Goal: Find specific page/section: Find specific page/section

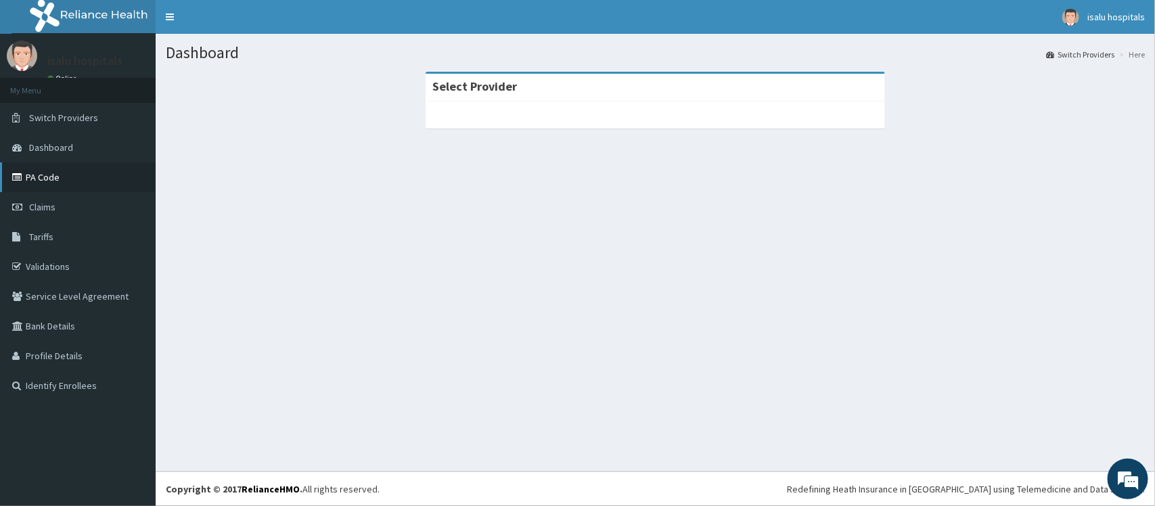
click at [51, 173] on link "PA Code" at bounding box center [78, 177] width 156 height 30
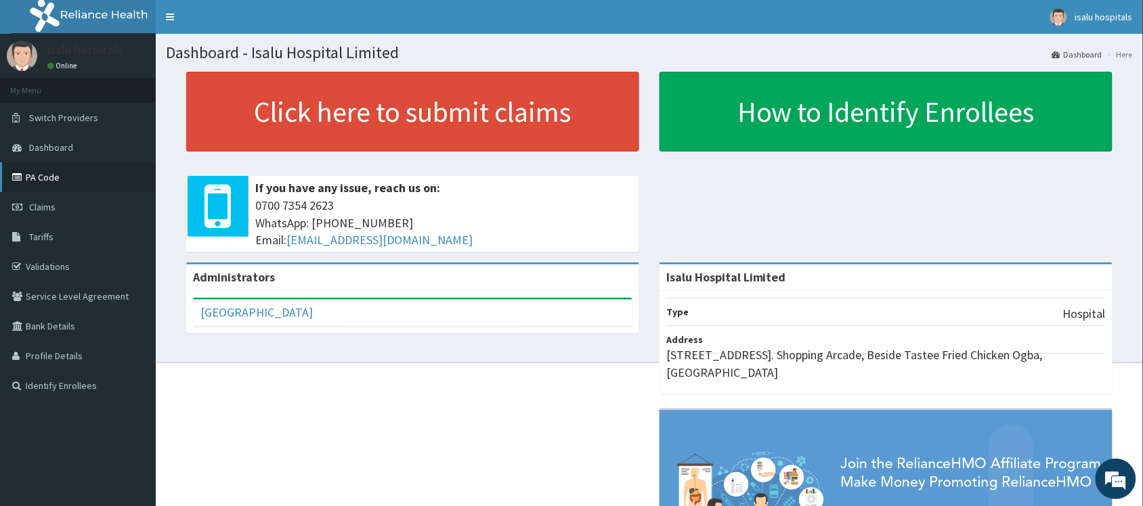
click at [51, 174] on link "PA Code" at bounding box center [78, 177] width 156 height 30
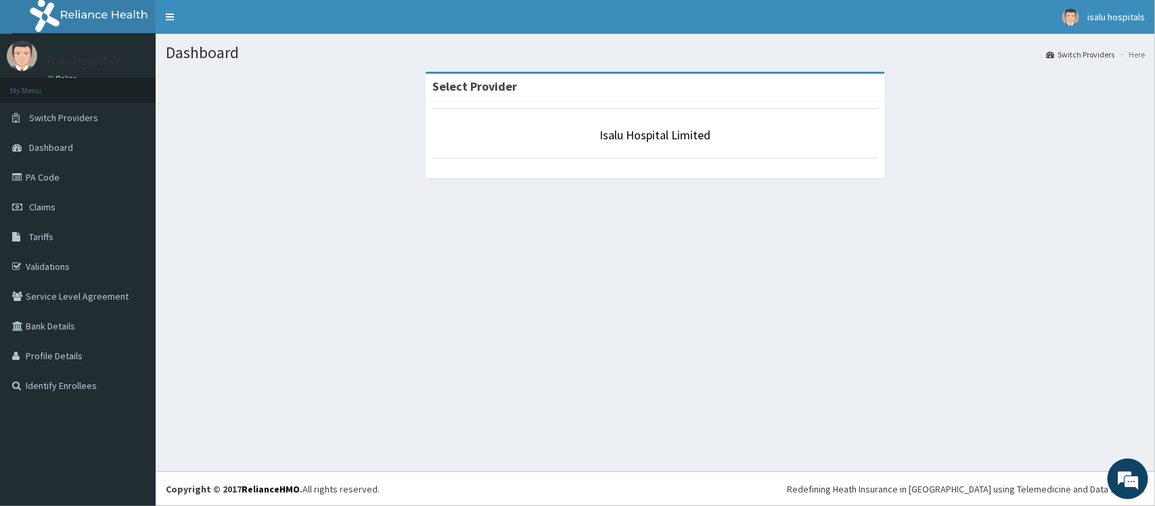
click at [51, 181] on link "PA Code" at bounding box center [78, 177] width 156 height 30
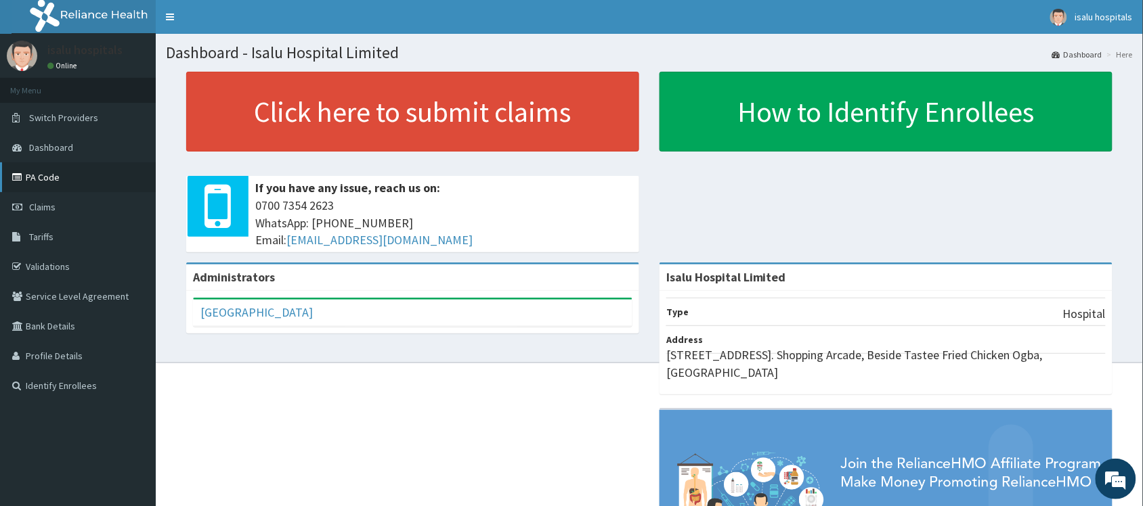
click at [56, 180] on link "PA Code" at bounding box center [78, 177] width 156 height 30
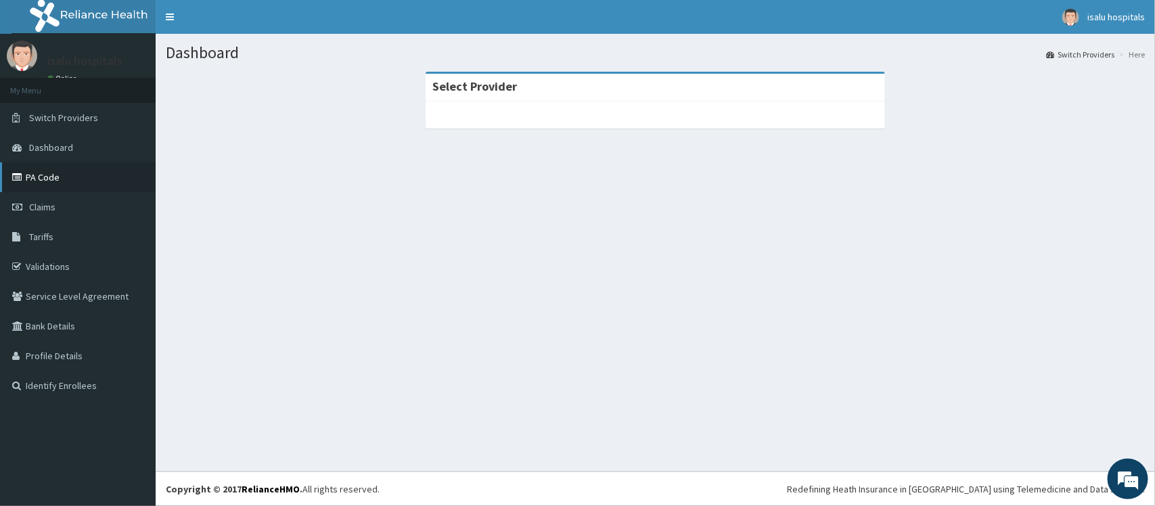
click at [75, 173] on link "PA Code" at bounding box center [78, 177] width 156 height 30
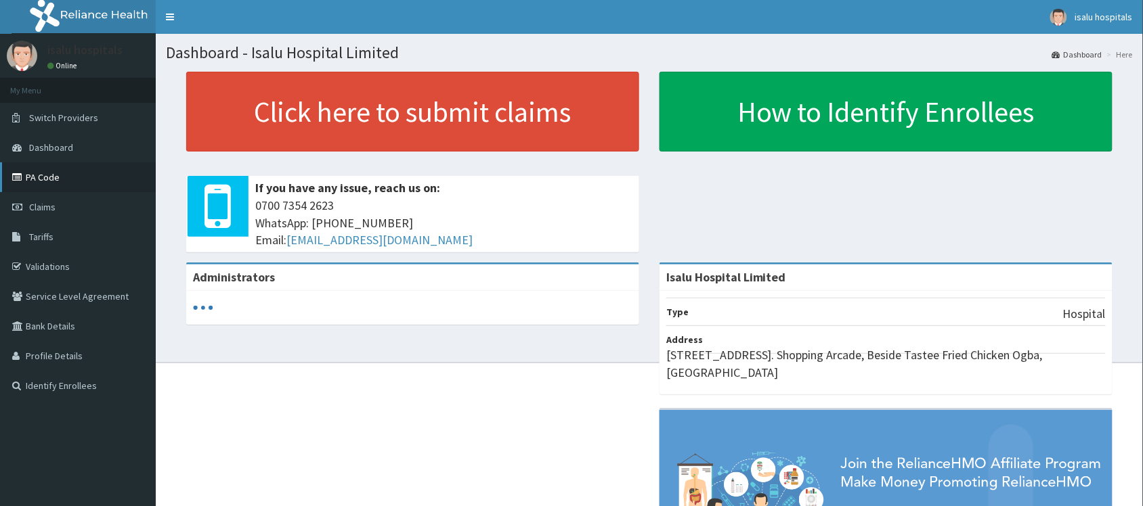
click at [51, 180] on link "PA Code" at bounding box center [78, 177] width 156 height 30
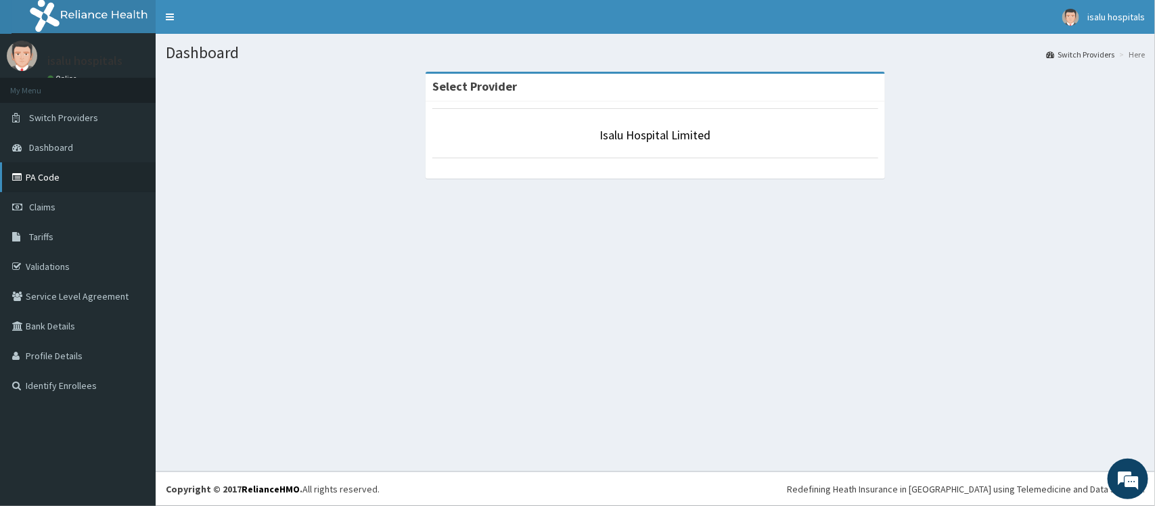
click at [41, 180] on link "PA Code" at bounding box center [78, 177] width 156 height 30
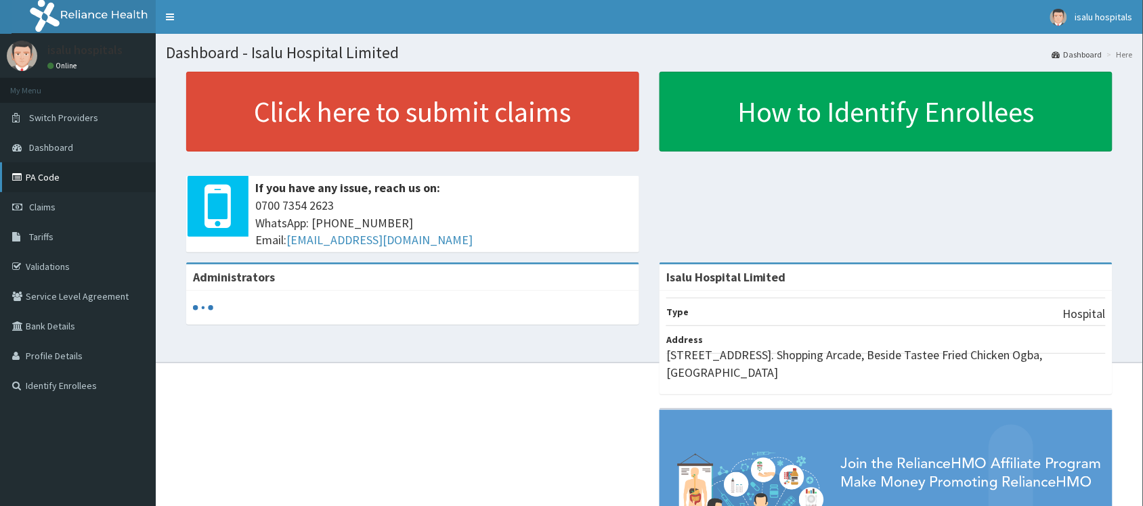
click at [61, 177] on link "PA Code" at bounding box center [78, 177] width 156 height 30
